Goal: Check status: Check status

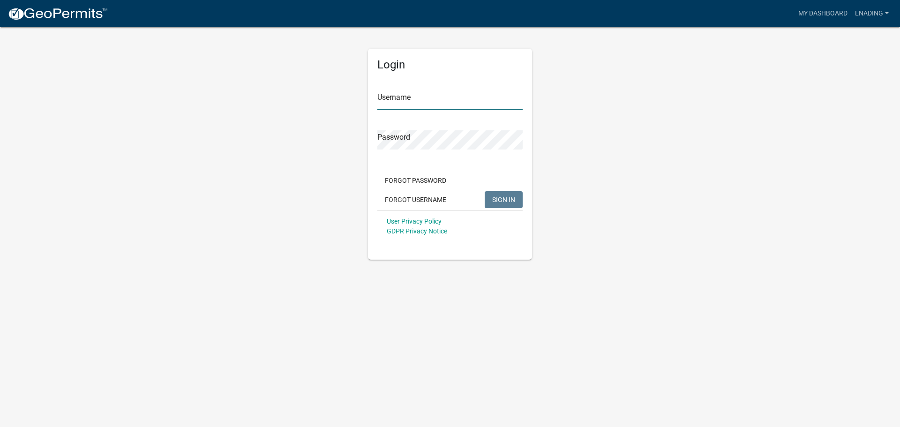
type input "lnading"
click at [498, 197] on span "SIGN IN" at bounding box center [503, 198] width 23 height 7
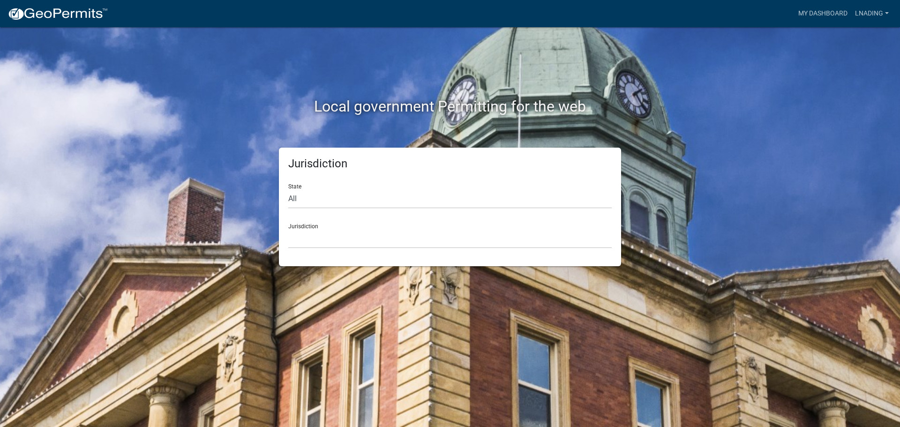
drag, startPoint x: 178, startPoint y: 0, endPoint x: 418, endPoint y: 63, distance: 247.7
click at [418, 63] on div "Local government Permitting for the web" at bounding box center [450, 87] width 534 height 120
click at [832, 10] on link "My Dashboard" at bounding box center [822, 14] width 57 height 18
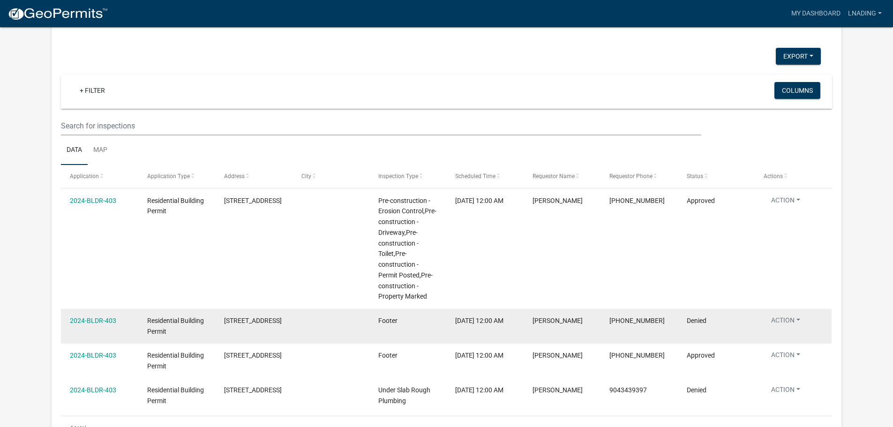
scroll to position [526, 0]
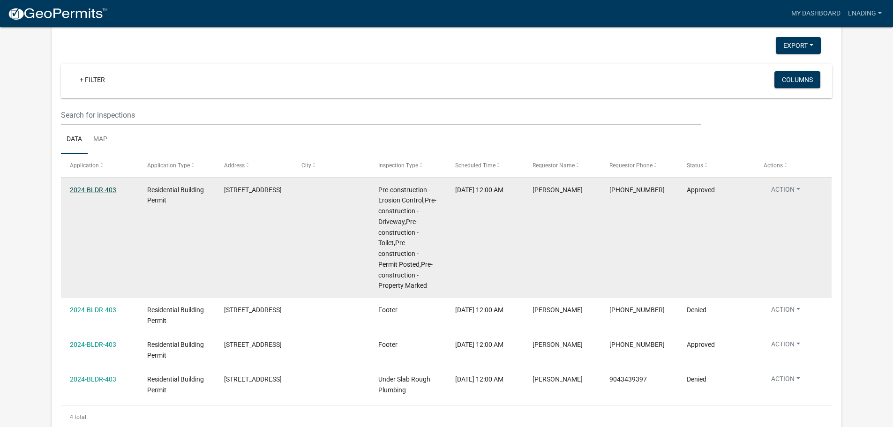
click at [83, 186] on link "2024-BLDR-403" at bounding box center [93, 189] width 46 height 7
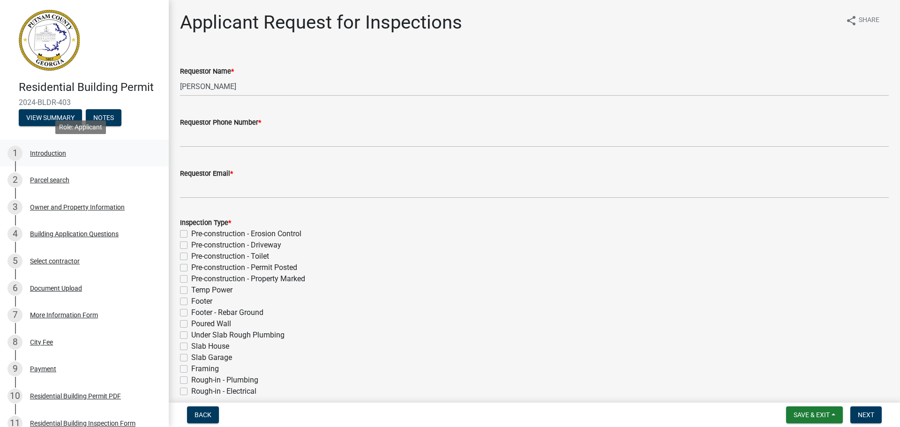
click at [59, 156] on div "Introduction" at bounding box center [48, 153] width 36 height 7
